Goal: Task Accomplishment & Management: Use online tool/utility

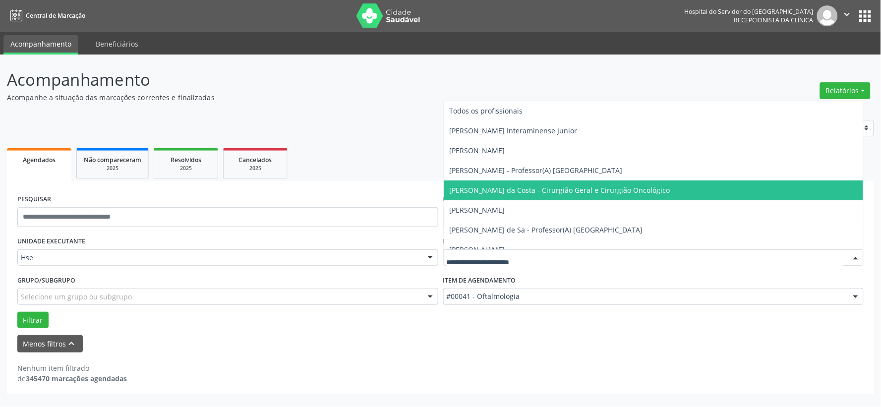
click at [530, 192] on span "[PERSON_NAME] da Costa - Cirurgião Geral e Cirurgião Oncológico" at bounding box center [559, 189] width 221 height 9
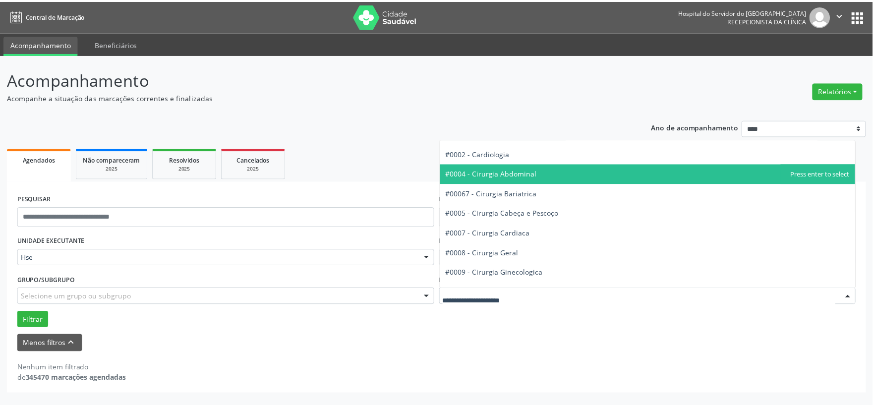
scroll to position [110, 0]
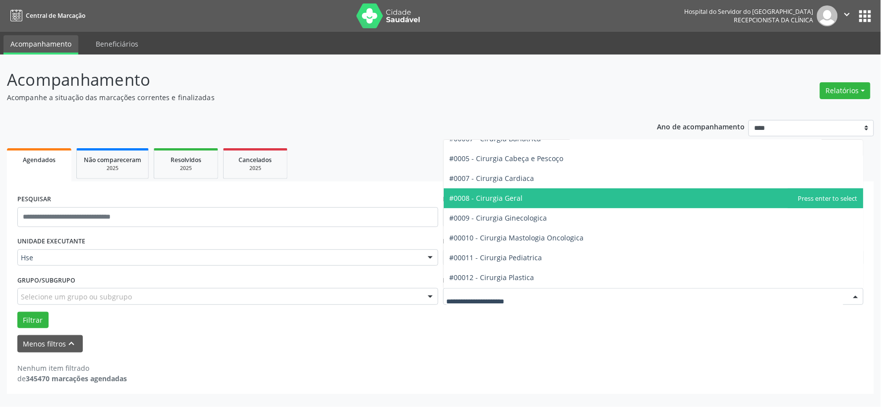
click at [513, 204] on span "#0008 - Cirurgia Geral" at bounding box center [654, 198] width 420 height 20
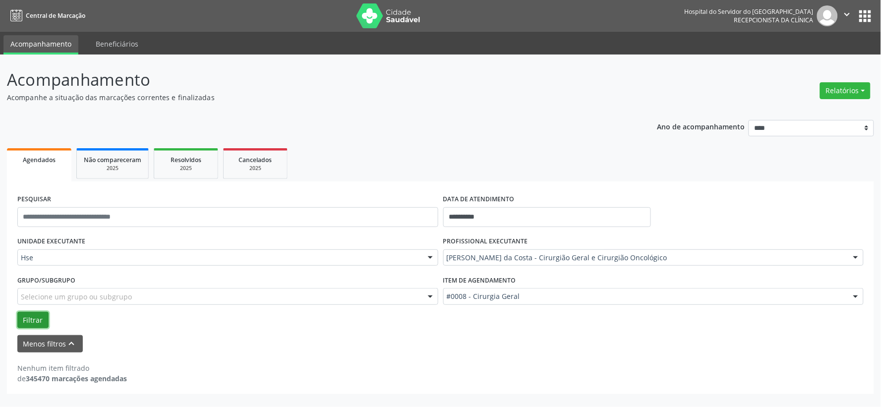
click at [42, 318] on button "Filtrar" at bounding box center [32, 320] width 31 height 17
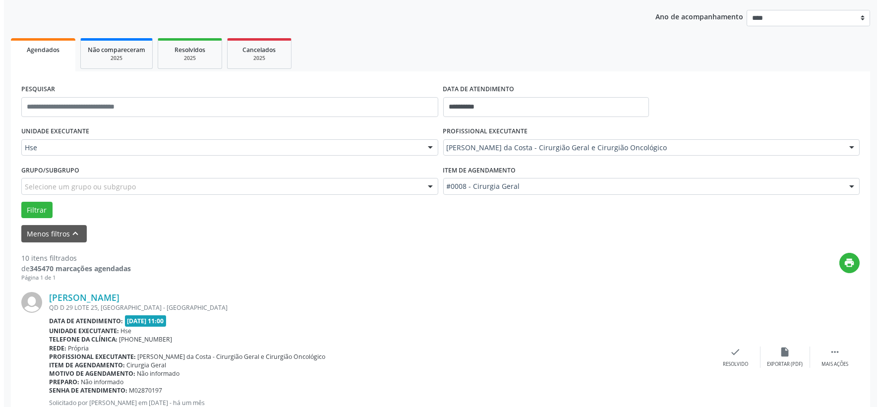
scroll to position [165, 0]
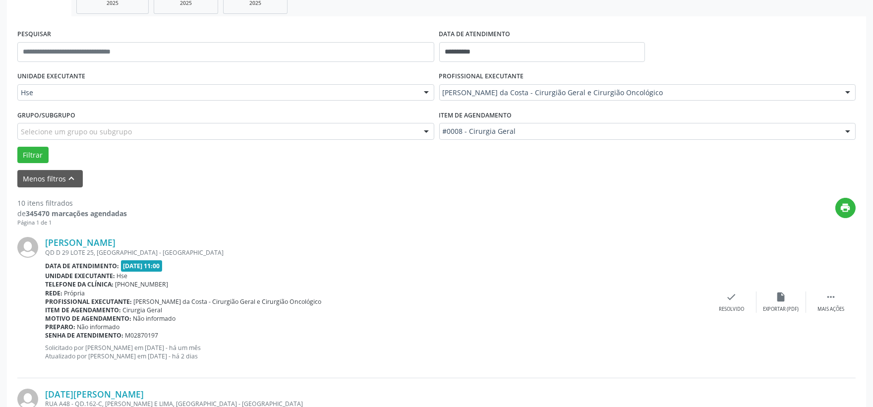
click at [734, 314] on div "[PERSON_NAME] [STREET_ADDRESS] Data de atendimento: [DATE] 11:00 Unidade execut…" at bounding box center [436, 301] width 838 height 151
click at [731, 306] on div "Resolvido" at bounding box center [731, 309] width 25 height 7
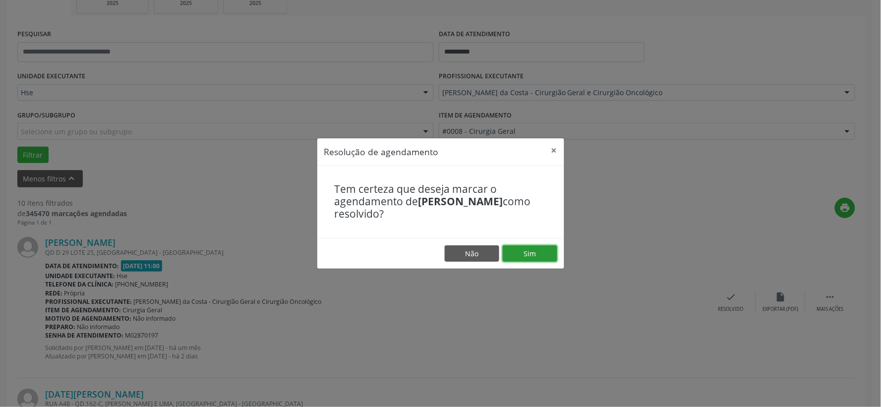
click at [543, 251] on button "Sim" at bounding box center [530, 253] width 55 height 17
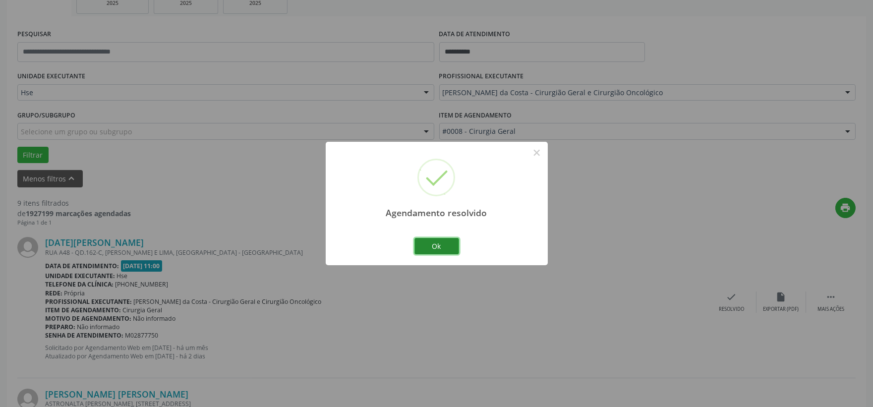
click at [445, 245] on button "Ok" at bounding box center [436, 246] width 45 height 17
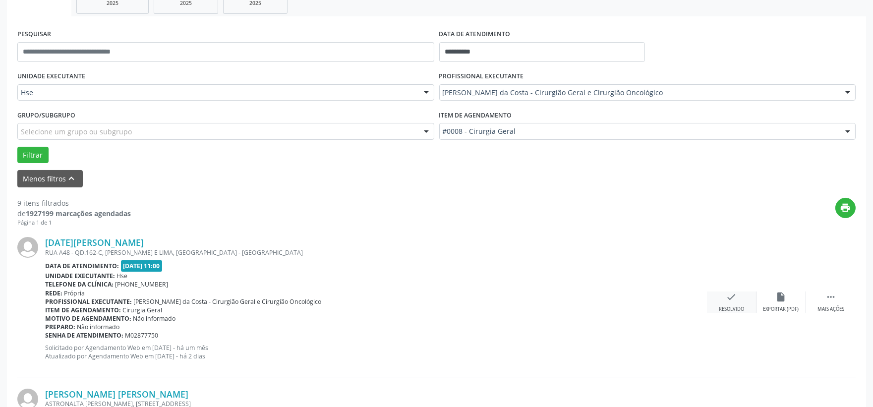
click at [723, 294] on div "check Resolvido" at bounding box center [732, 301] width 50 height 21
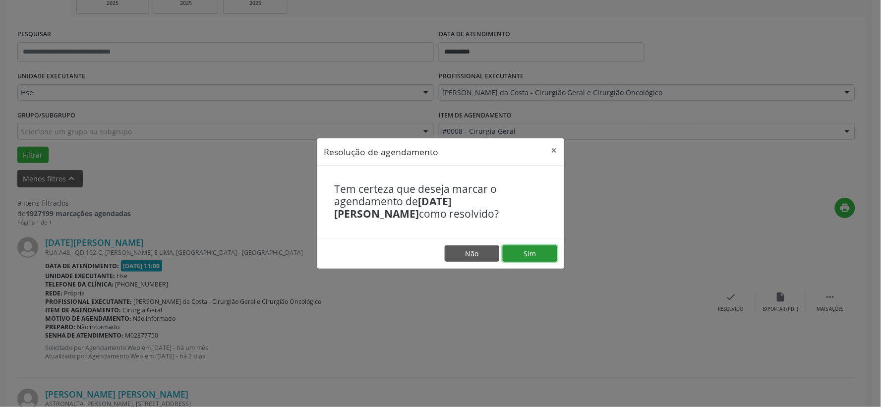
click at [538, 255] on button "Sim" at bounding box center [530, 253] width 55 height 17
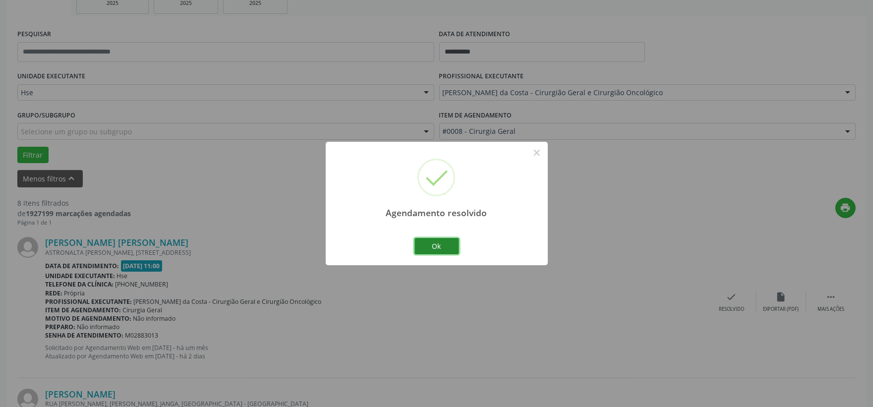
click at [456, 248] on button "Ok" at bounding box center [436, 246] width 45 height 17
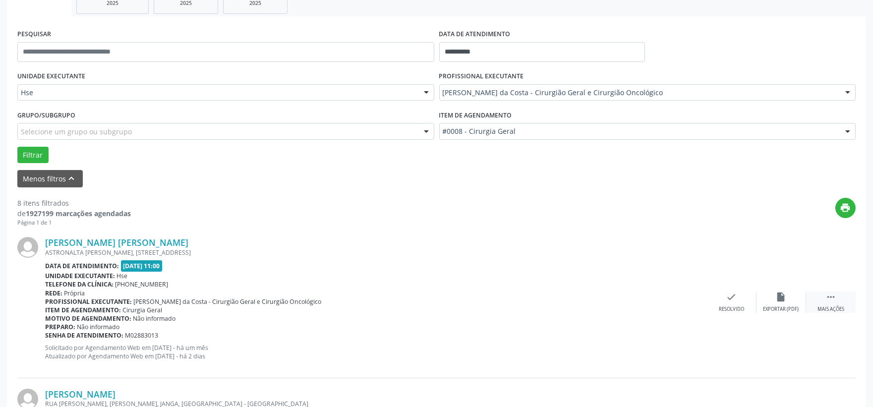
click at [849, 303] on div " Mais ações" at bounding box center [831, 301] width 50 height 21
click at [778, 300] on icon "alarm_off" at bounding box center [781, 296] width 11 height 11
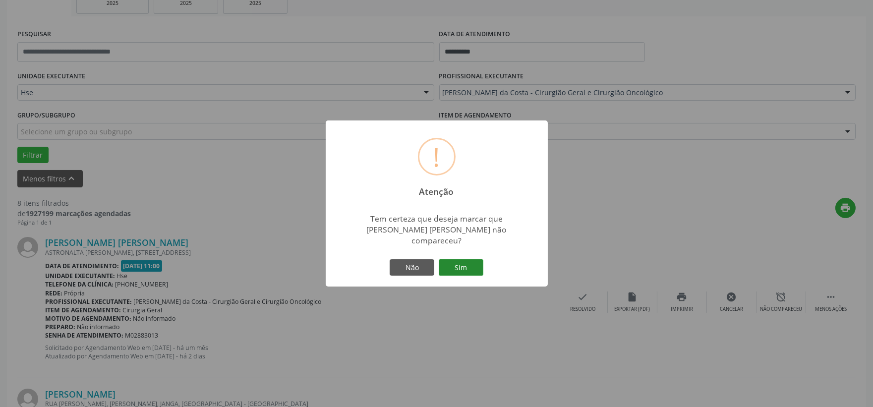
click at [471, 259] on button "Sim" at bounding box center [461, 267] width 45 height 17
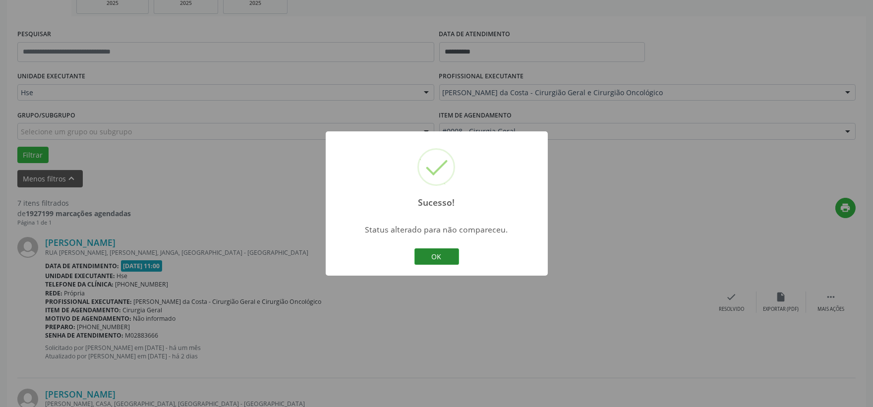
click at [432, 254] on button "OK" at bounding box center [436, 256] width 45 height 17
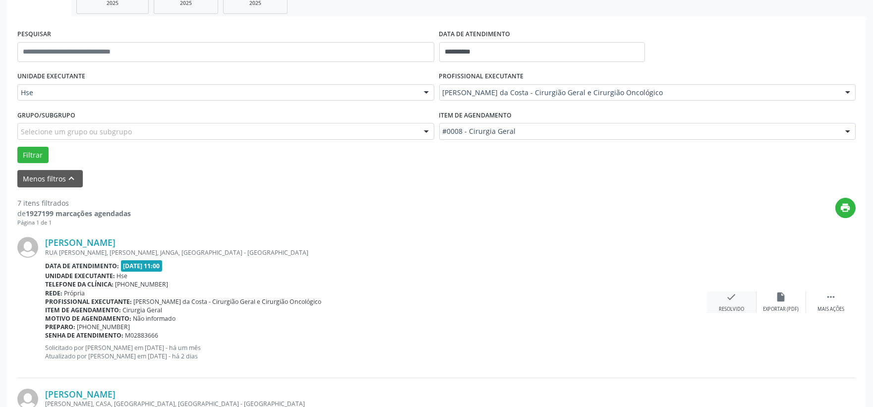
click at [730, 299] on icon "check" at bounding box center [731, 296] width 11 height 11
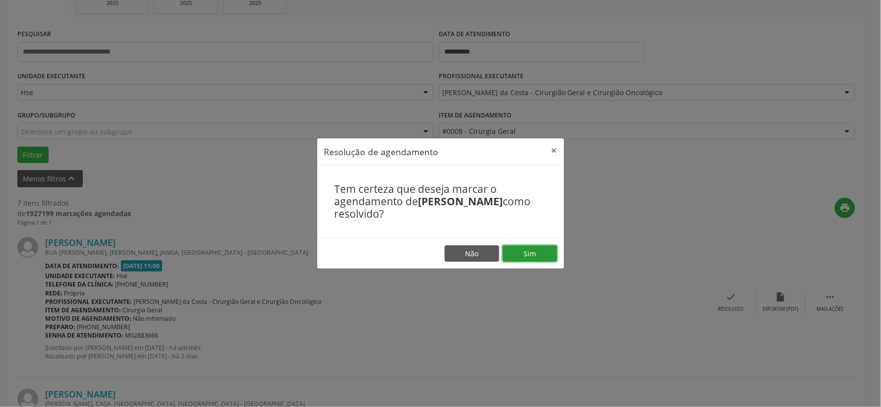
click at [518, 249] on button "Sim" at bounding box center [530, 253] width 55 height 17
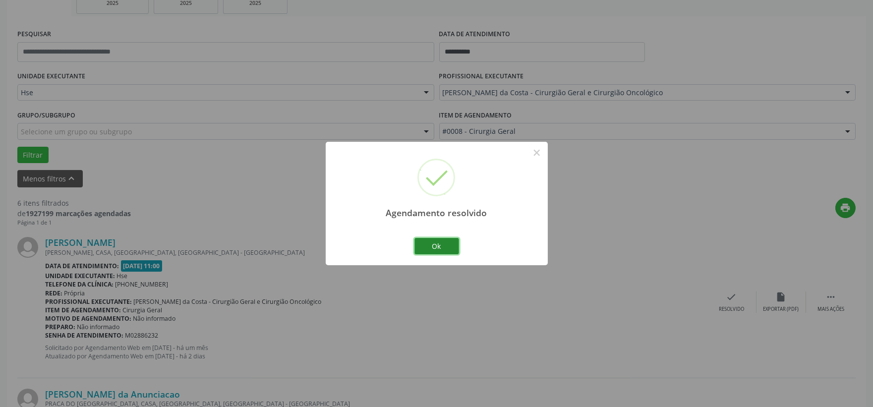
click at [440, 250] on button "Ok" at bounding box center [436, 246] width 45 height 17
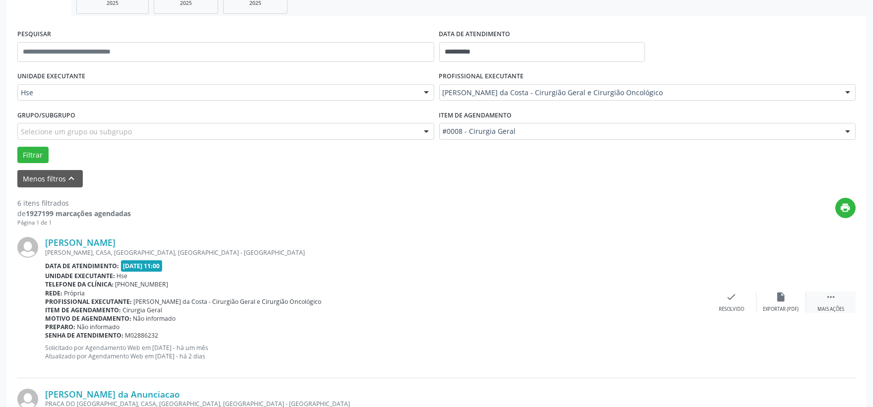
click at [826, 298] on icon "" at bounding box center [830, 296] width 11 height 11
click at [769, 296] on div "alarm_off Não compareceu" at bounding box center [781, 301] width 50 height 21
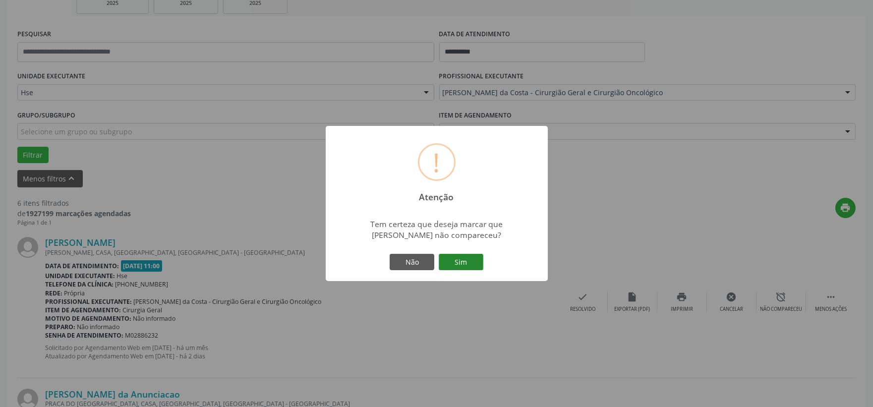
click at [473, 263] on button "Sim" at bounding box center [461, 262] width 45 height 17
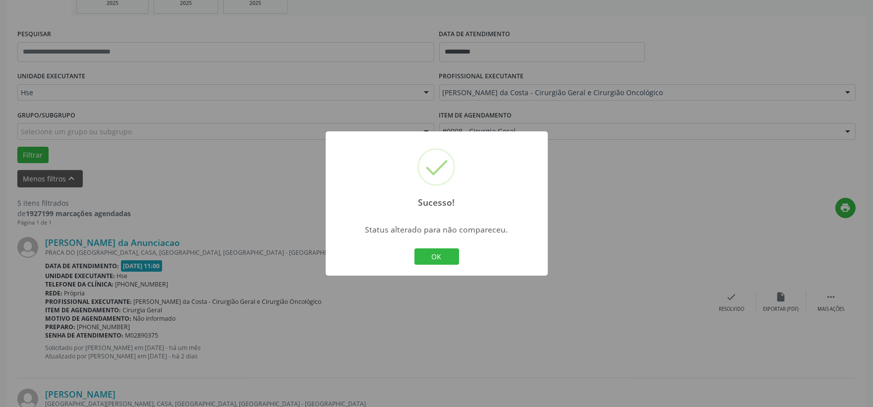
click at [434, 265] on div "OK Cancel" at bounding box center [436, 256] width 49 height 21
click at [434, 256] on button "OK" at bounding box center [436, 256] width 45 height 17
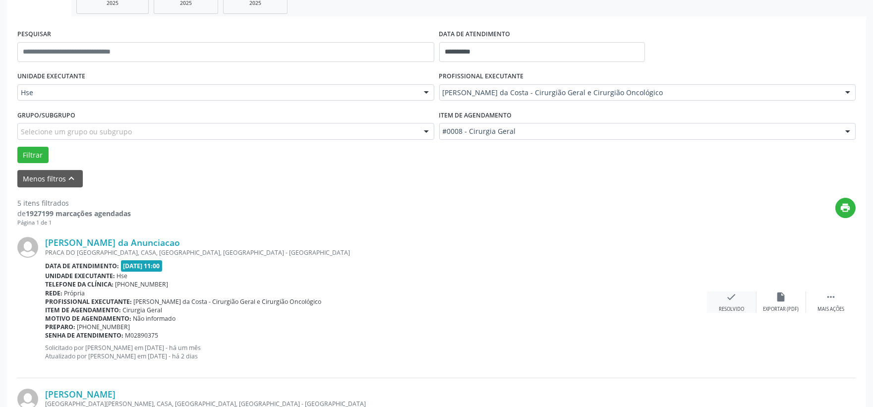
click at [731, 298] on icon "check" at bounding box center [731, 296] width 11 height 11
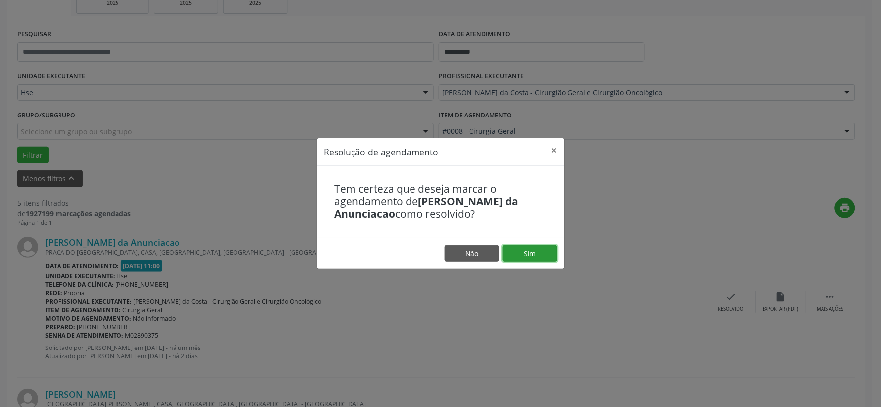
click at [524, 253] on button "Sim" at bounding box center [530, 253] width 55 height 17
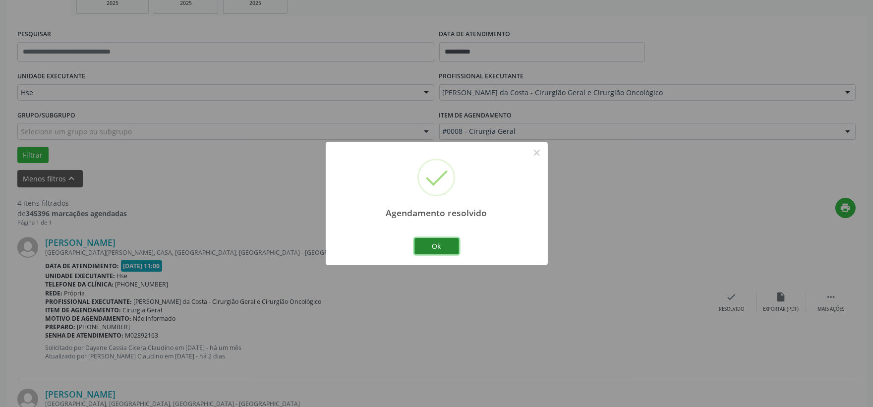
click at [442, 244] on button "Ok" at bounding box center [436, 246] width 45 height 17
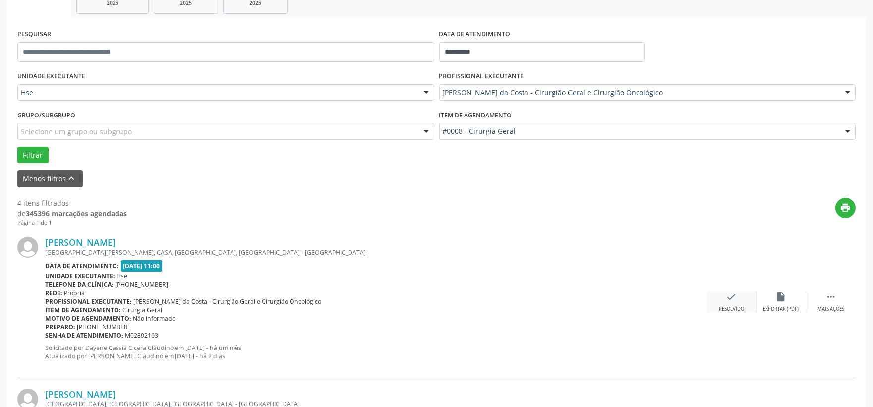
click at [746, 305] on div "check Resolvido" at bounding box center [732, 301] width 50 height 21
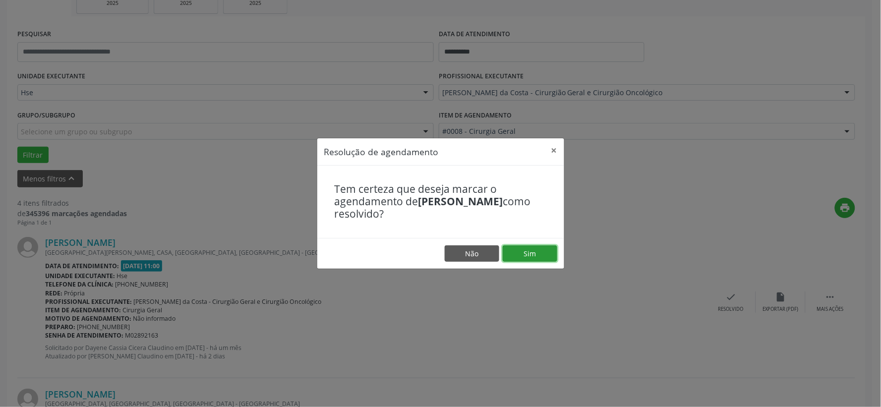
click at [553, 255] on button "Sim" at bounding box center [530, 253] width 55 height 17
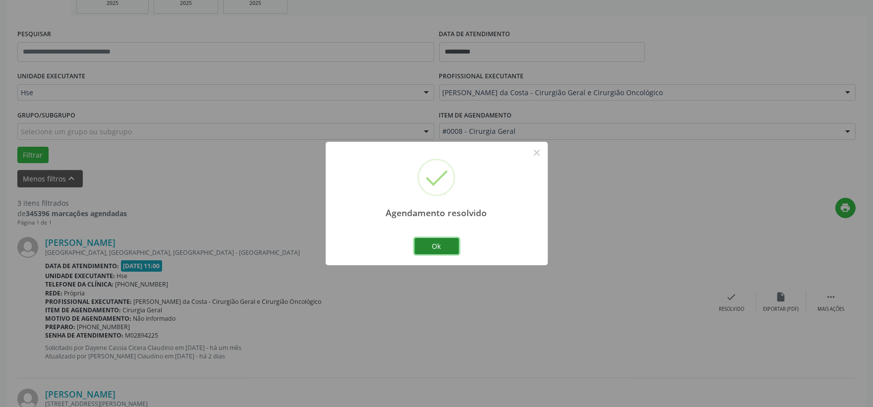
click at [429, 250] on button "Ok" at bounding box center [436, 246] width 45 height 17
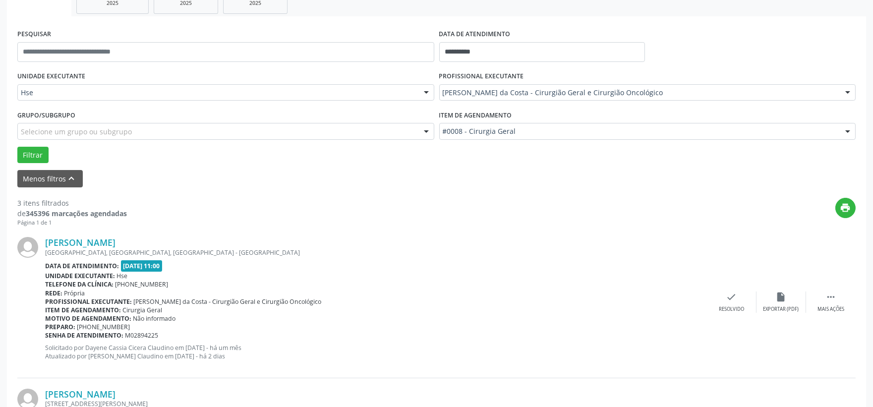
click at [849, 313] on div "[PERSON_NAME] [GEOGRAPHIC_DATA], [GEOGRAPHIC_DATA], [GEOGRAPHIC_DATA] - [GEOGRA…" at bounding box center [436, 301] width 838 height 151
click at [838, 300] on div " Mais ações" at bounding box center [831, 301] width 50 height 21
click at [777, 303] on div "alarm_off Não compareceu" at bounding box center [781, 301] width 50 height 21
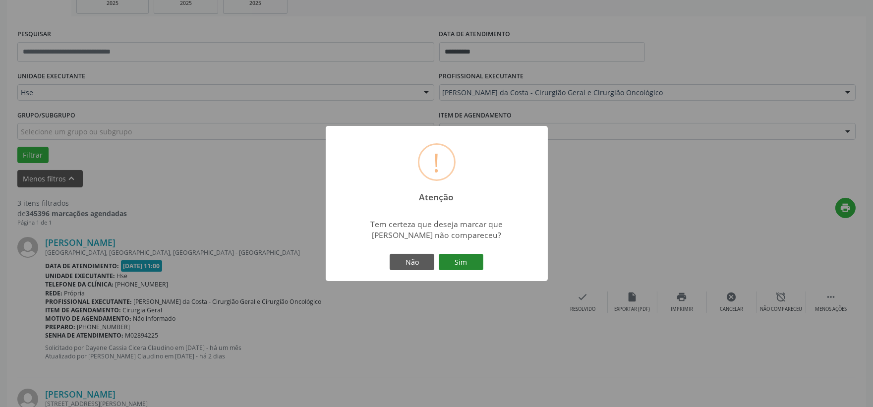
click at [452, 256] on button "Sim" at bounding box center [461, 262] width 45 height 17
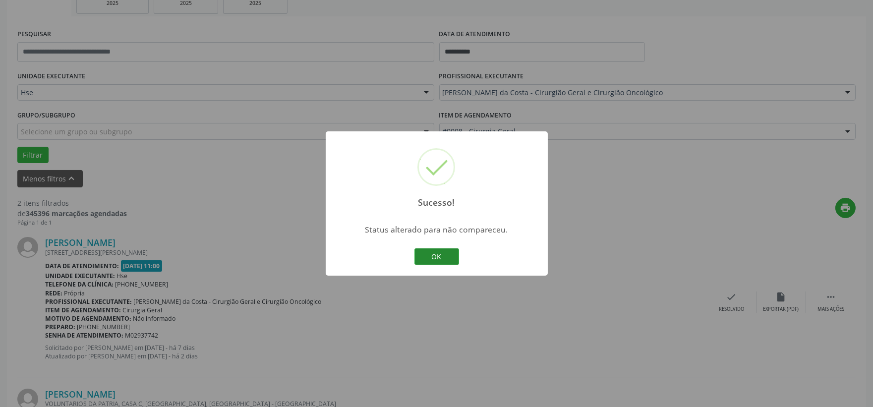
click at [438, 256] on button "OK" at bounding box center [436, 256] width 45 height 17
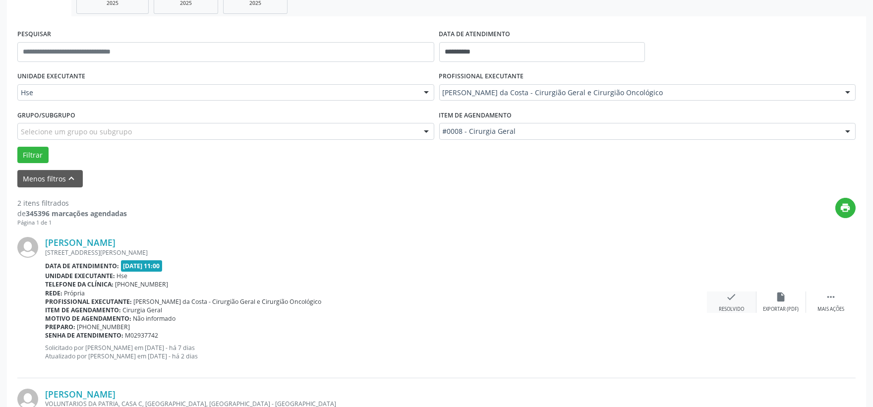
click at [742, 294] on div "check Resolvido" at bounding box center [732, 301] width 50 height 21
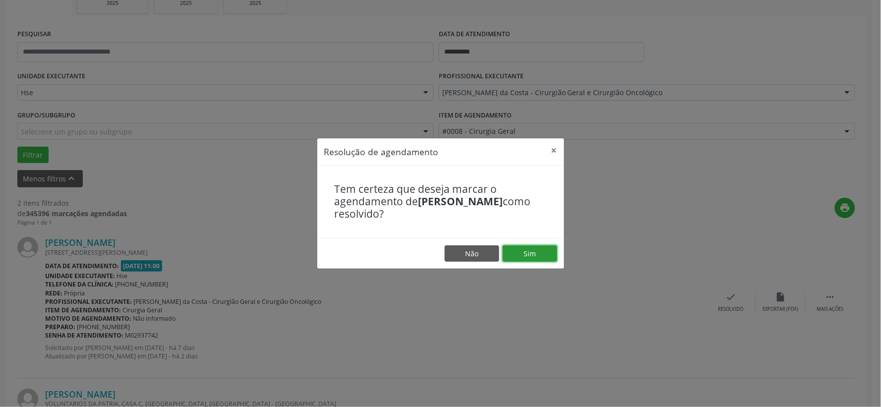
click at [550, 249] on button "Sim" at bounding box center [530, 253] width 55 height 17
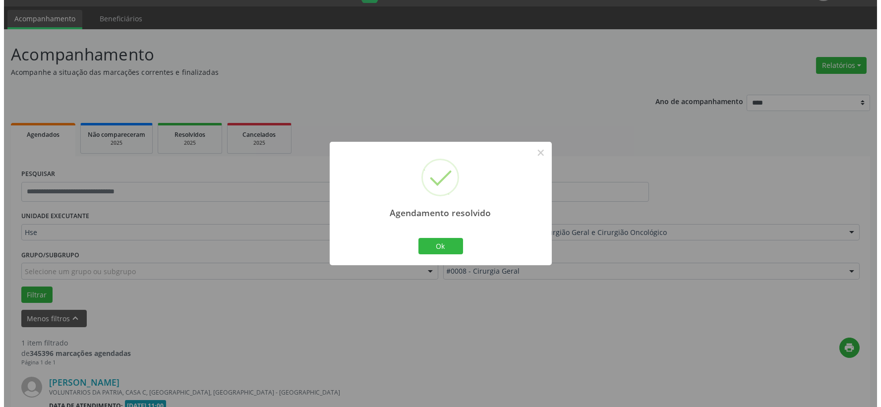
scroll to position [152, 0]
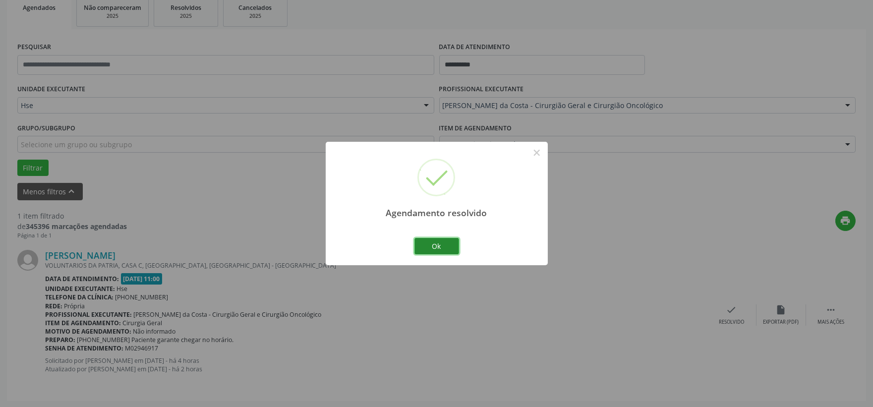
click at [448, 246] on button "Ok" at bounding box center [436, 246] width 45 height 17
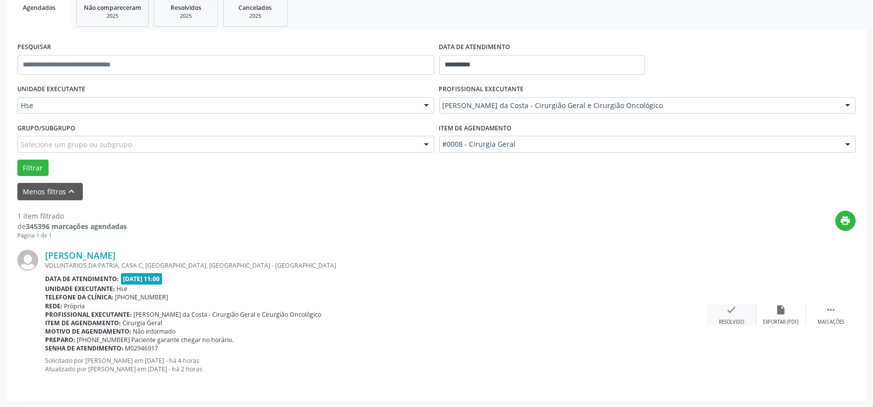
click at [739, 315] on div "check Resolvido" at bounding box center [732, 314] width 50 height 21
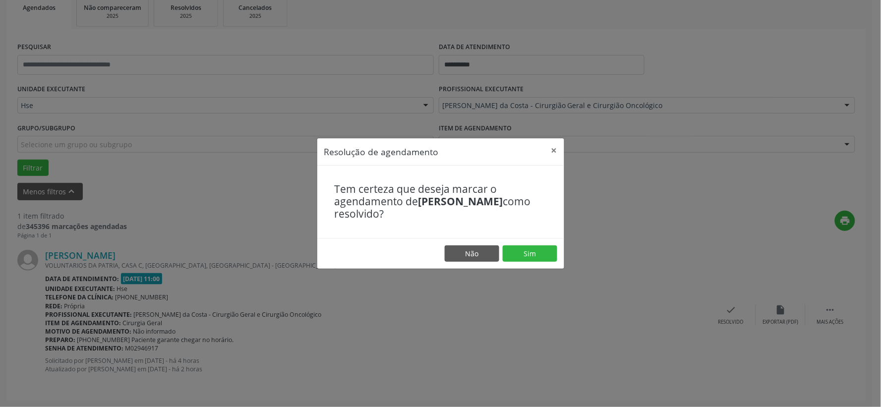
click at [533, 262] on footer "Não Sim" at bounding box center [440, 253] width 247 height 31
click at [529, 250] on button "Sim" at bounding box center [530, 253] width 55 height 17
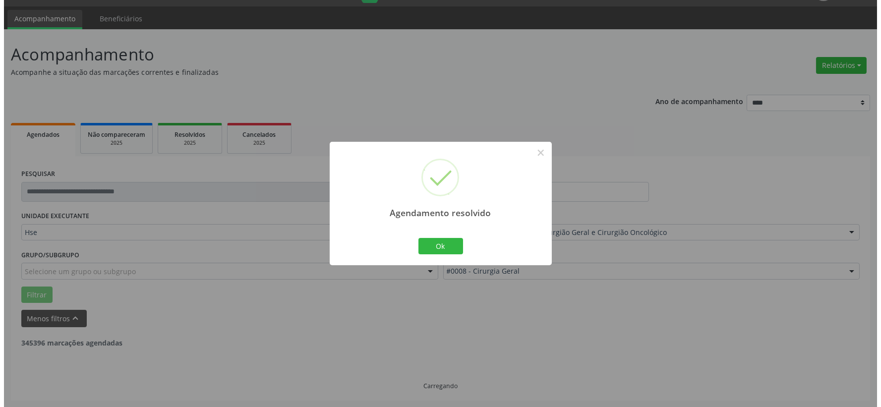
scroll to position [0, 0]
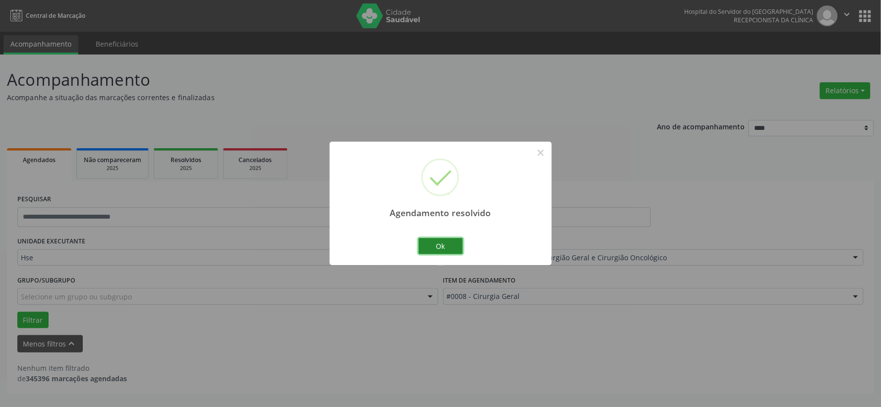
click at [449, 250] on button "Ok" at bounding box center [440, 246] width 45 height 17
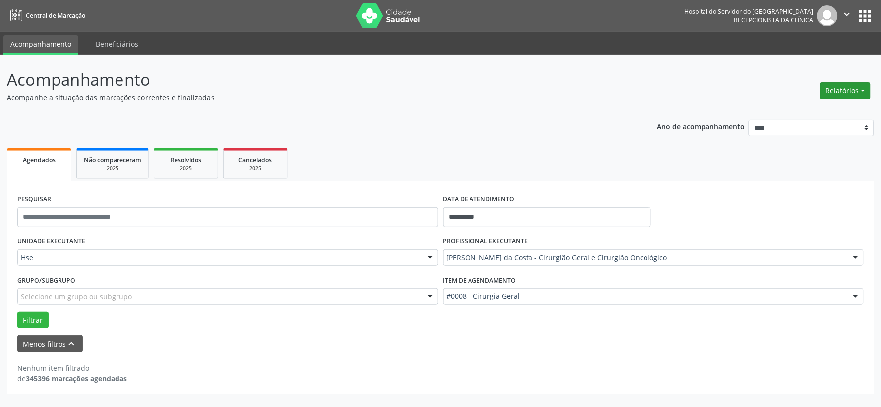
click at [831, 85] on button "Relatórios" at bounding box center [845, 90] width 51 height 17
click at [819, 114] on link "Agendamentos" at bounding box center [816, 112] width 107 height 14
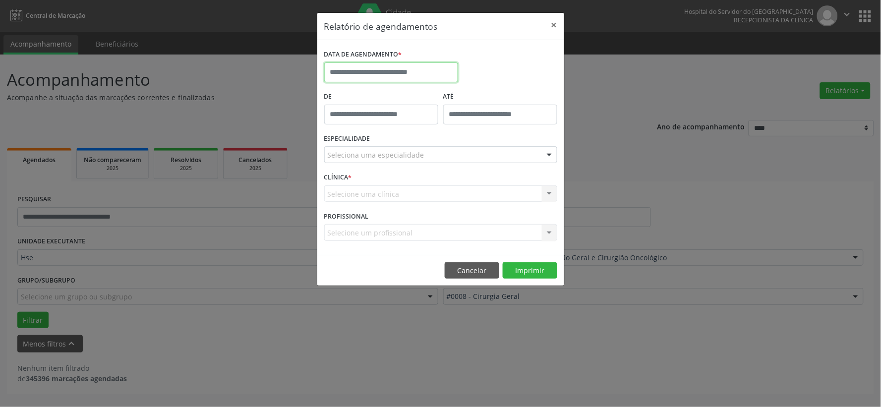
click at [393, 76] on input "text" at bounding box center [391, 72] width 134 height 20
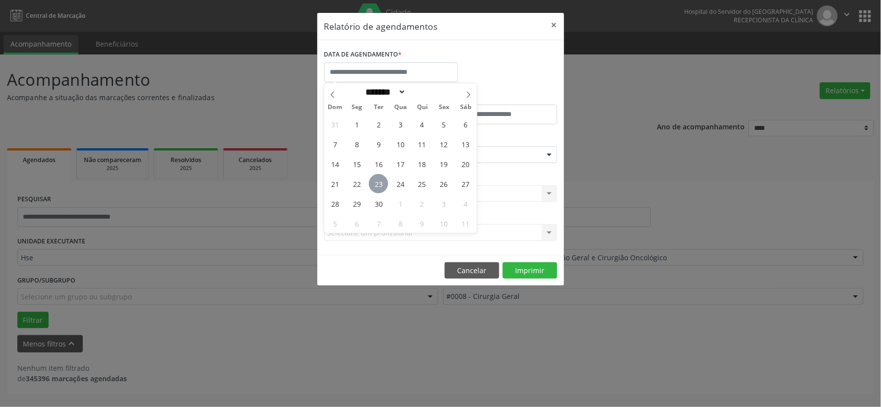
click at [382, 181] on span "23" at bounding box center [378, 183] width 19 height 19
type input "**********"
click at [382, 181] on span "23" at bounding box center [378, 183] width 19 height 19
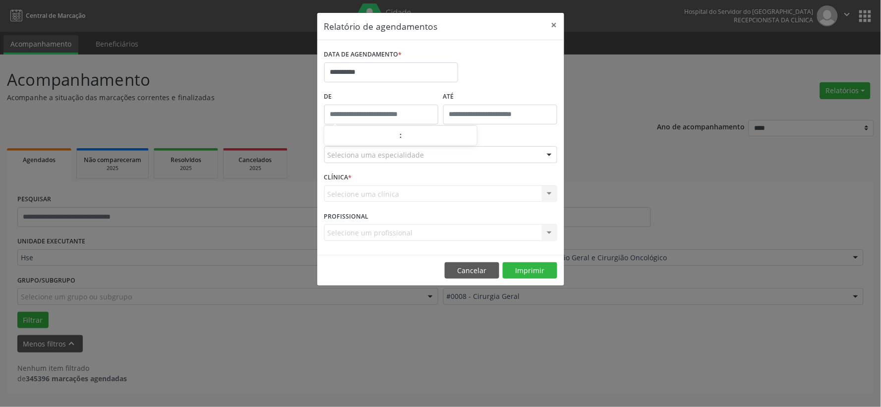
type input "*****"
click at [389, 115] on input "*****" at bounding box center [381, 115] width 114 height 20
click at [548, 24] on button "×" at bounding box center [554, 25] width 20 height 24
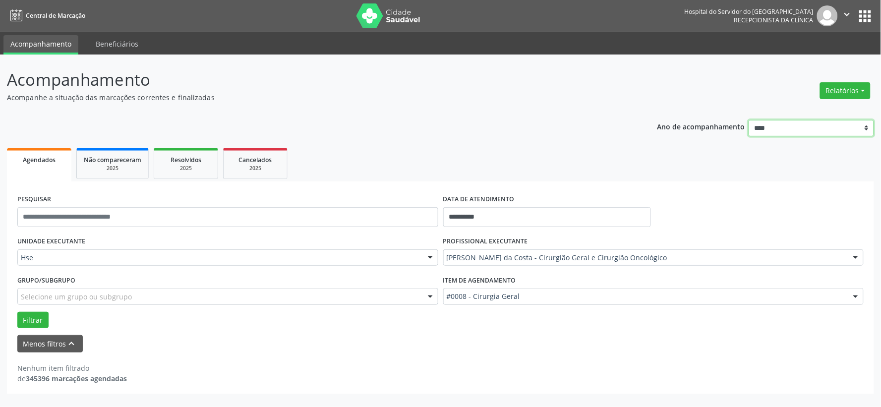
click at [840, 132] on select "**** **** **** **** ****" at bounding box center [810, 128] width 125 height 17
click at [749, 120] on select "**** **** **** **** ****" at bounding box center [810, 128] width 125 height 17
click at [844, 95] on button "Relatórios" at bounding box center [845, 90] width 51 height 17
click at [805, 110] on link "Agendamentos" at bounding box center [816, 112] width 107 height 14
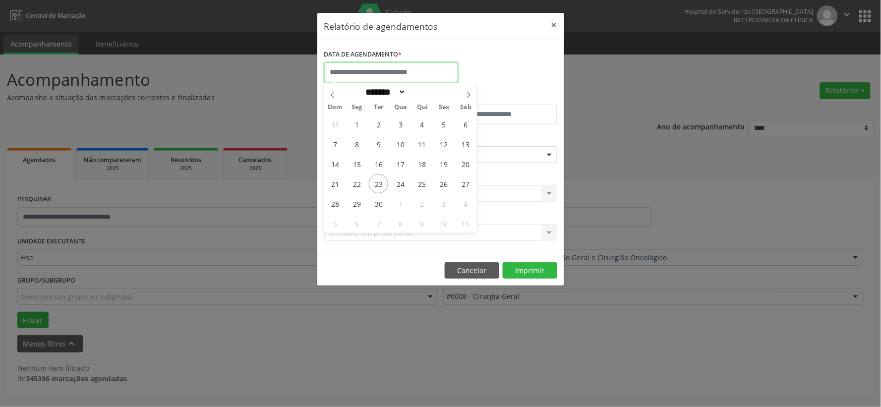
click at [386, 74] on input "text" at bounding box center [391, 72] width 134 height 20
click at [377, 186] on span "23" at bounding box center [378, 183] width 19 height 19
type input "**********"
click at [377, 186] on span "23" at bounding box center [378, 183] width 19 height 19
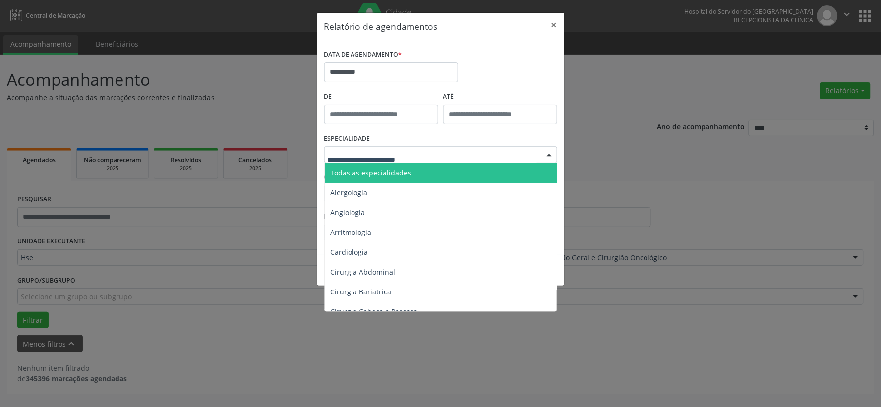
click at [396, 172] on span "Todas as especialidades" at bounding box center [371, 172] width 81 height 9
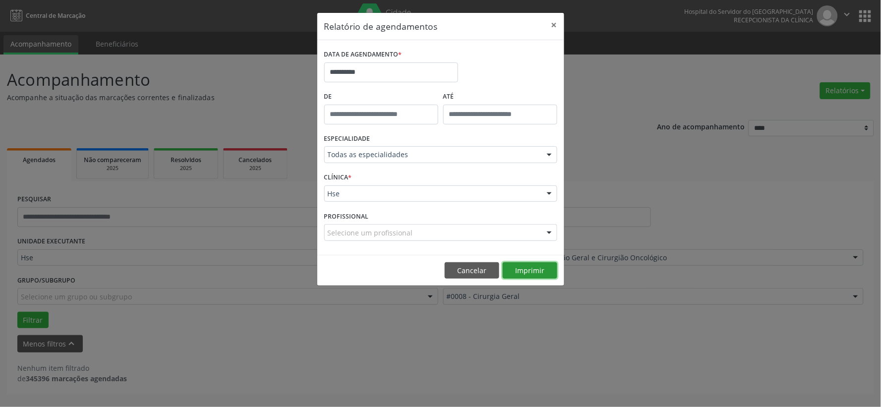
click at [545, 273] on button "Imprimir" at bounding box center [530, 270] width 55 height 17
click at [557, 24] on button "×" at bounding box center [554, 25] width 20 height 24
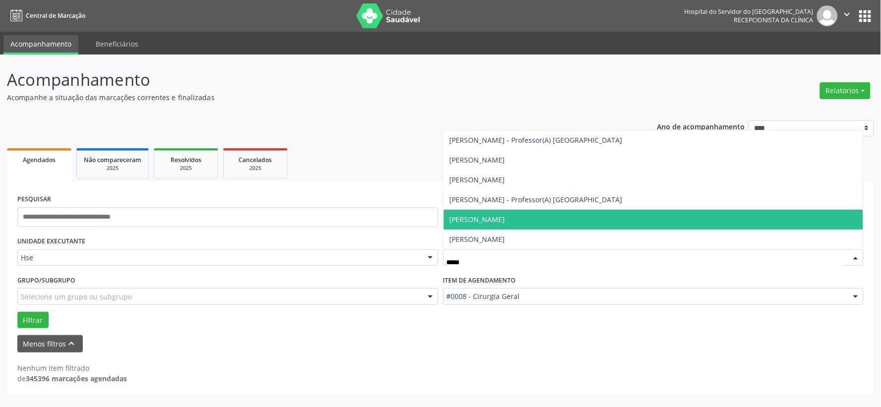
type input "******"
click at [512, 212] on span "[PERSON_NAME]" at bounding box center [654, 220] width 420 height 20
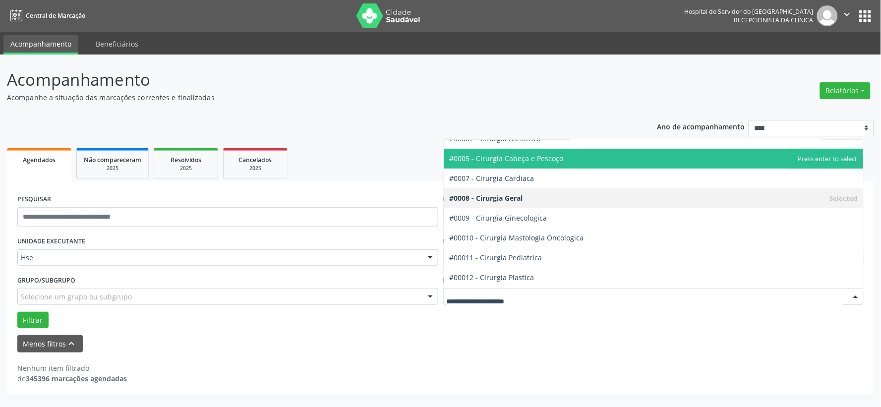
click at [13, 316] on div "**********" at bounding box center [440, 287] width 867 height 213
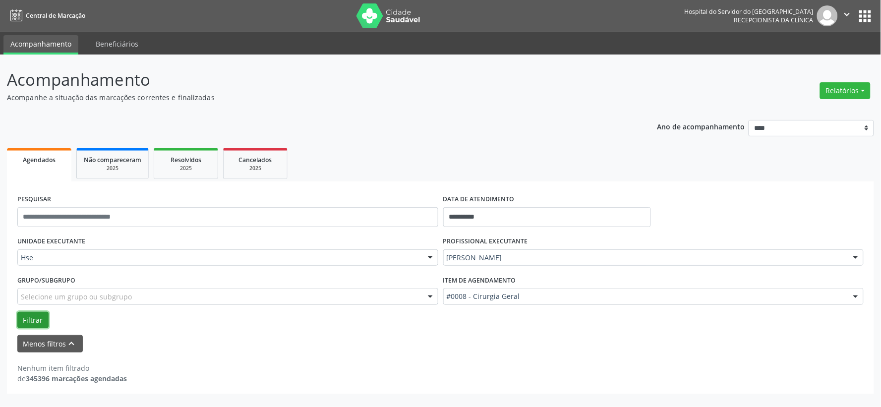
click at [23, 316] on button "Filtrar" at bounding box center [32, 320] width 31 height 17
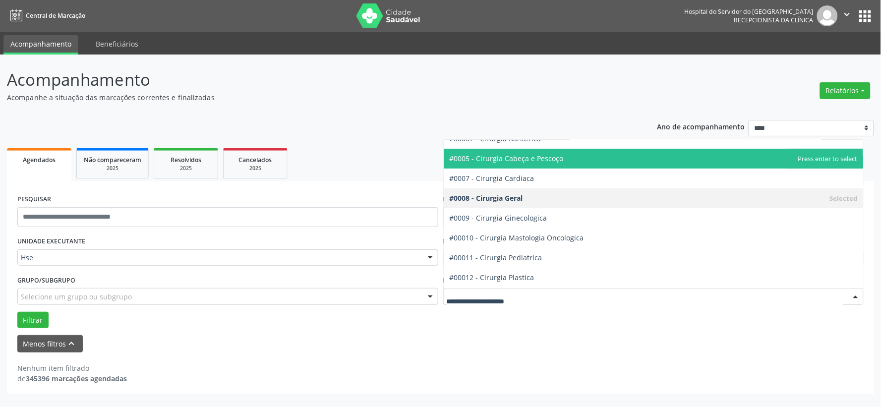
drag, startPoint x: 523, startPoint y: 291, endPoint x: 392, endPoint y: 297, distance: 130.5
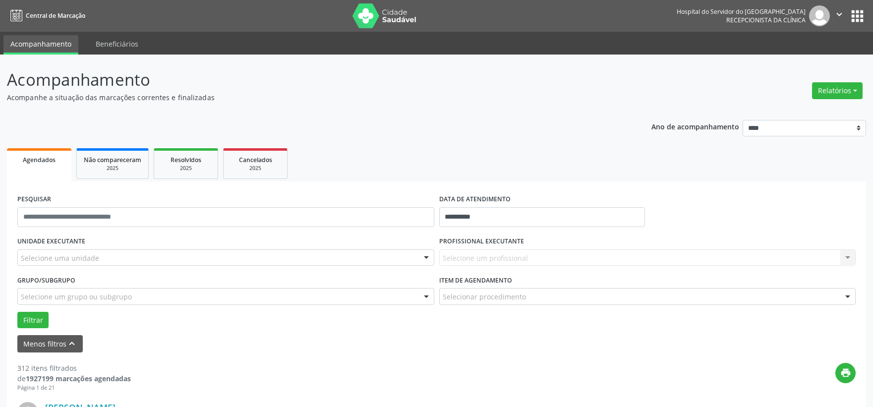
click at [118, 261] on div "Selecione uma unidade" at bounding box center [225, 257] width 417 height 17
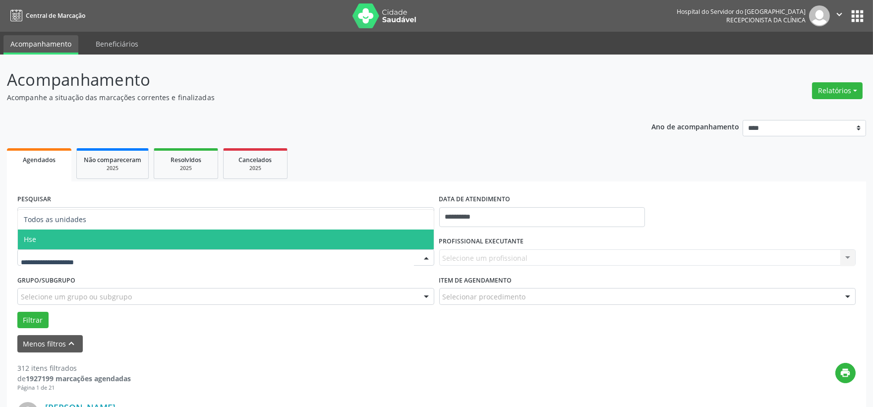
click at [104, 241] on span "Hse" at bounding box center [226, 239] width 416 height 20
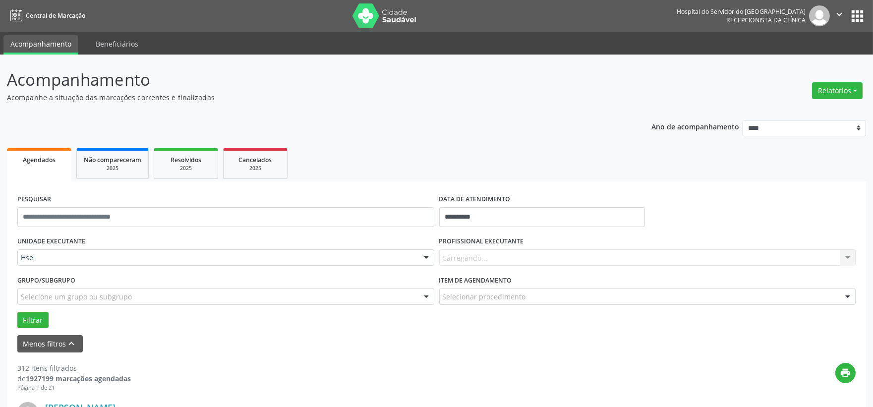
click at [466, 255] on div "Carregando... Nenhum resultado encontrado para: " " Não há nenhuma opção para s…" at bounding box center [647, 257] width 417 height 17
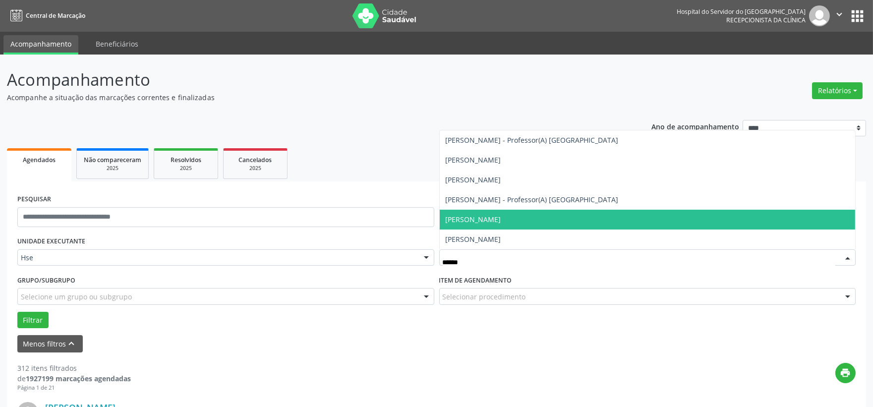
click at [511, 221] on span "[PERSON_NAME]" at bounding box center [648, 220] width 416 height 20
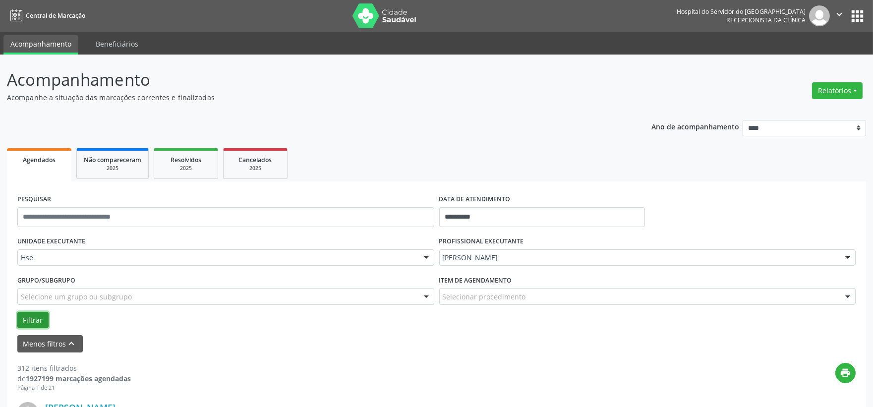
click at [33, 325] on button "Filtrar" at bounding box center [32, 320] width 31 height 17
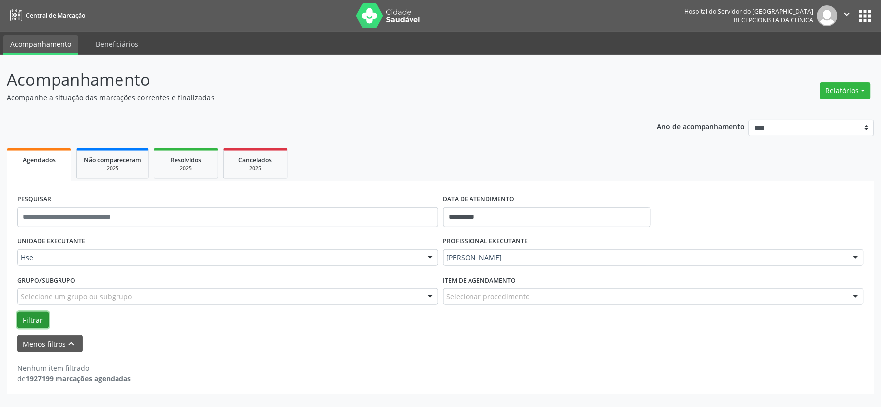
click at [26, 312] on button "Filtrar" at bounding box center [32, 320] width 31 height 17
click at [37, 162] on span "Agendados" at bounding box center [39, 160] width 33 height 8
click at [26, 319] on button "Filtrar" at bounding box center [32, 320] width 31 height 17
click at [487, 250] on div "[PERSON_NAME]" at bounding box center [653, 257] width 421 height 17
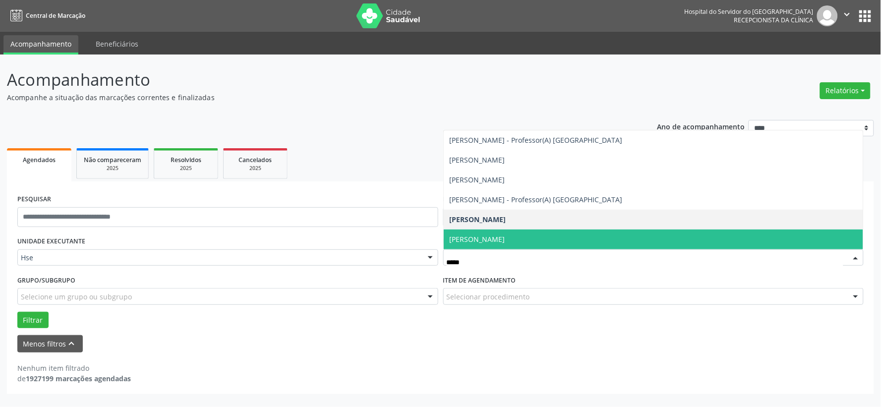
type input "******"
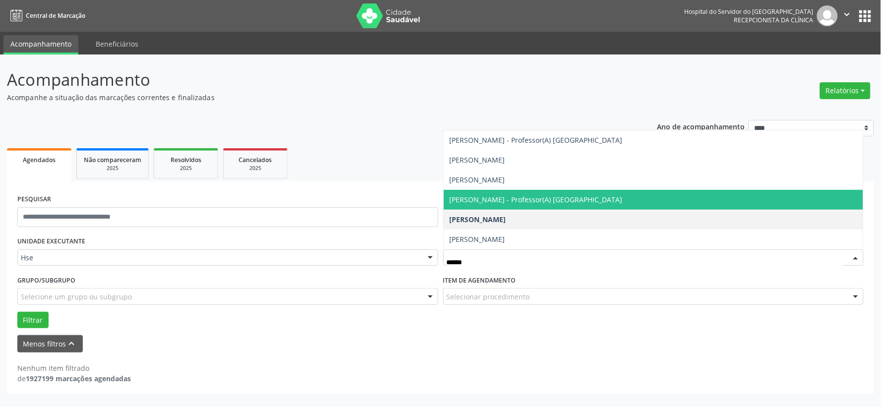
click at [524, 199] on span "[PERSON_NAME] - Professor(A) [GEOGRAPHIC_DATA]" at bounding box center [535, 199] width 173 height 9
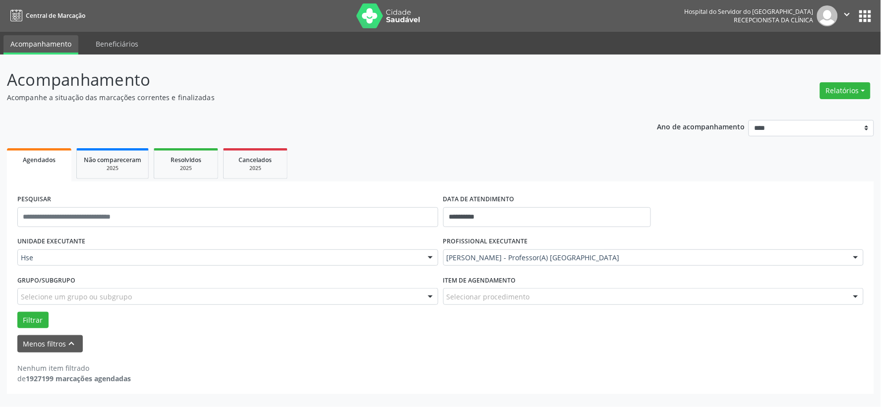
drag, startPoint x: 6, startPoint y: 319, endPoint x: 12, endPoint y: 316, distance: 6.2
click at [9, 318] on div "**********" at bounding box center [440, 287] width 867 height 213
click at [31, 320] on button "Filtrar" at bounding box center [32, 320] width 31 height 17
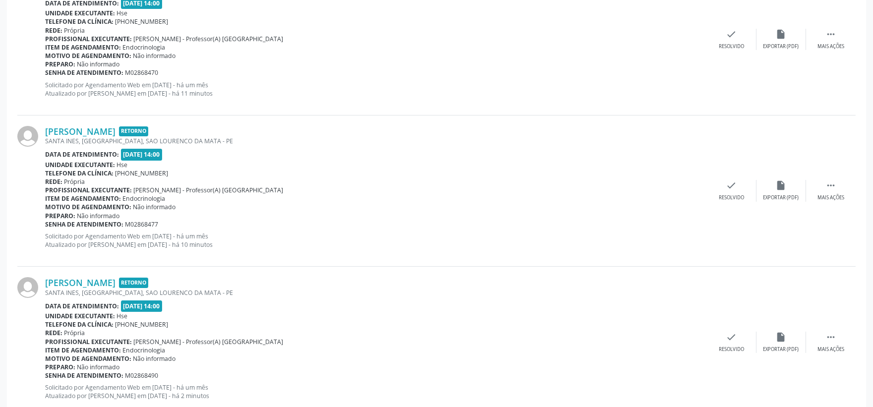
scroll to position [538, 0]
